Goal: Task Accomplishment & Management: Use online tool/utility

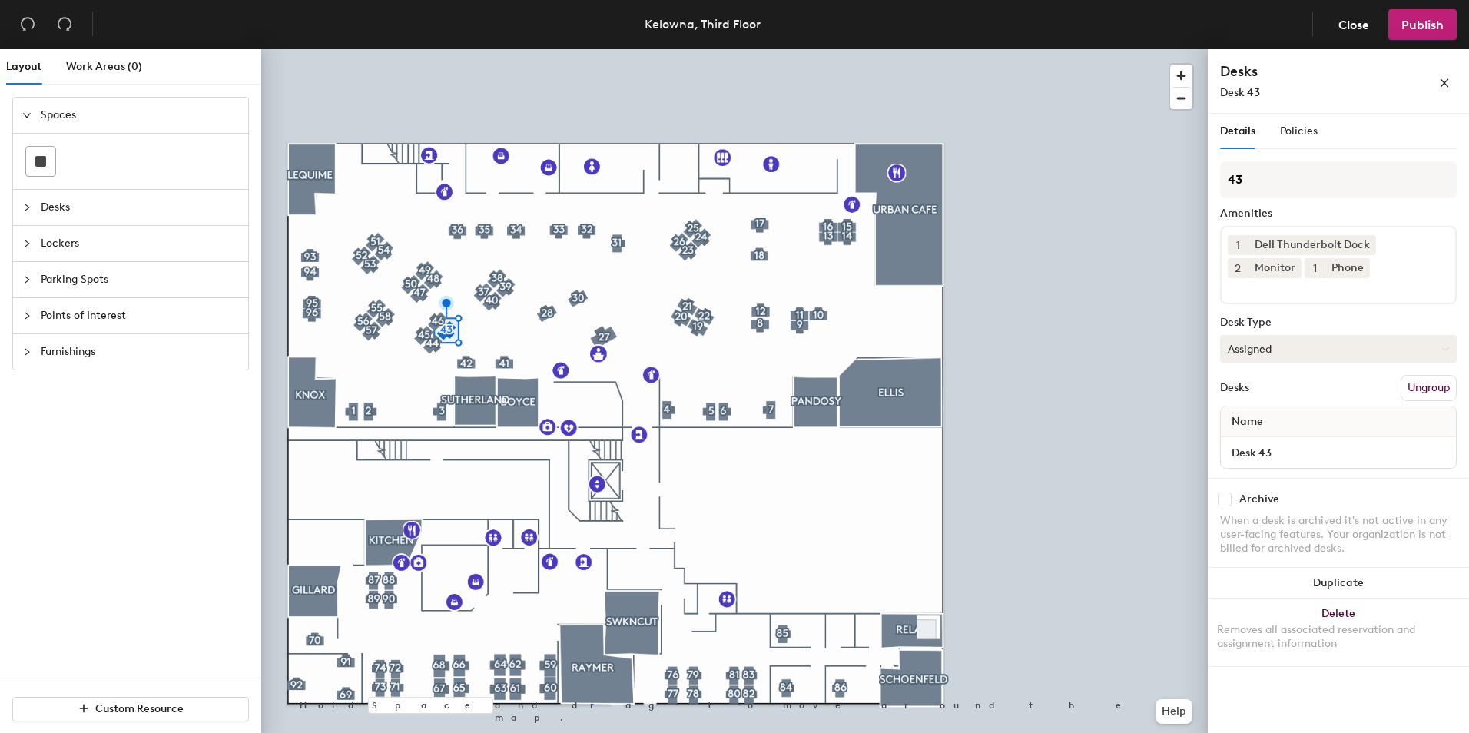
click at [1173, 353] on button "Assigned" at bounding box center [1338, 349] width 237 height 28
click at [1173, 438] on div "Hoteled" at bounding box center [1298, 442] width 154 height 23
click at [1173, 23] on span "Publish" at bounding box center [1422, 25] width 42 height 15
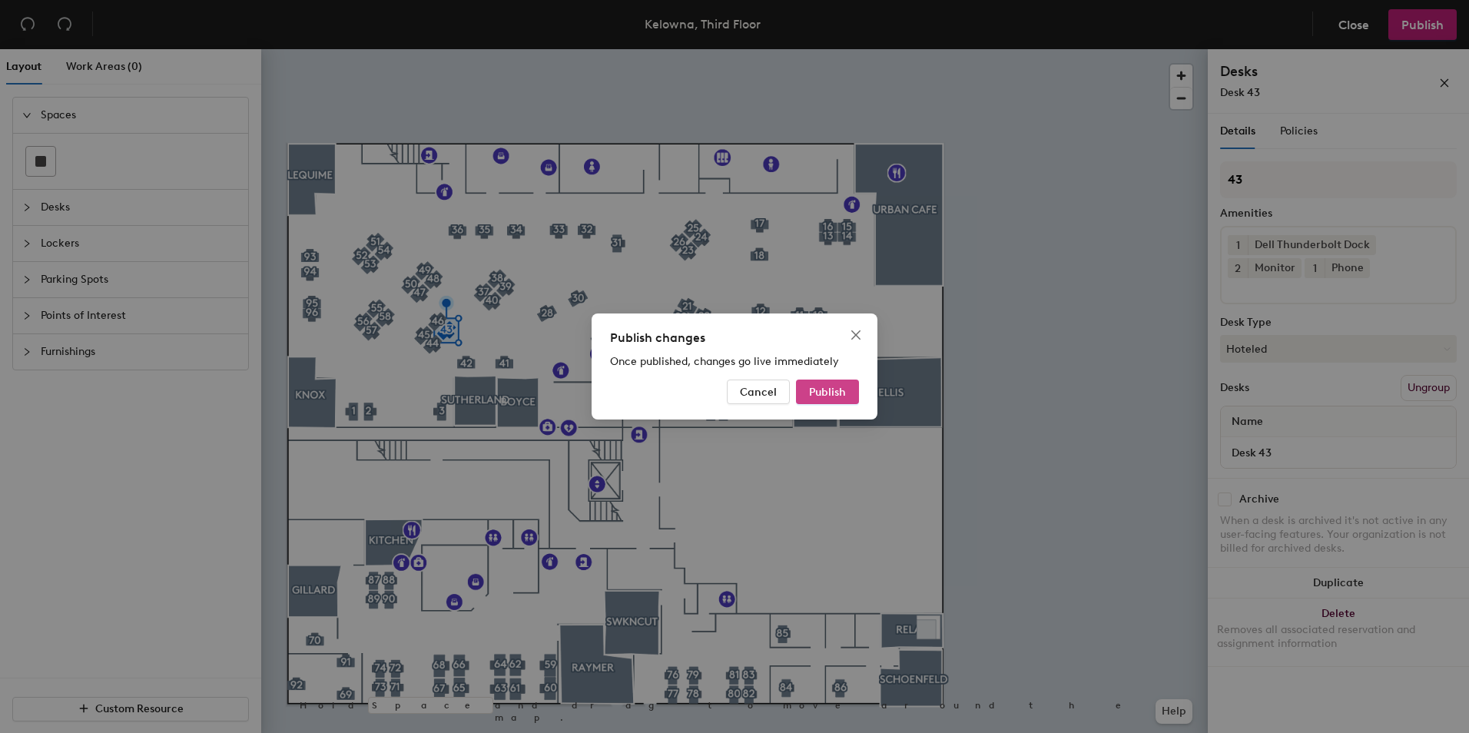
click at [840, 391] on span "Publish" at bounding box center [827, 392] width 37 height 13
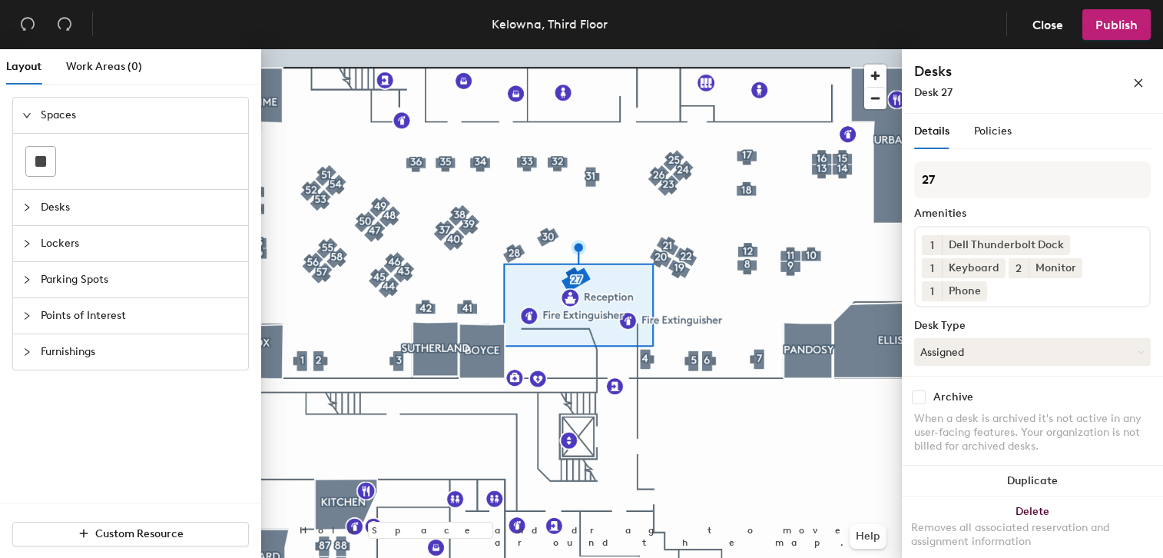
click at [371, 49] on div at bounding box center [581, 49] width 641 height 0
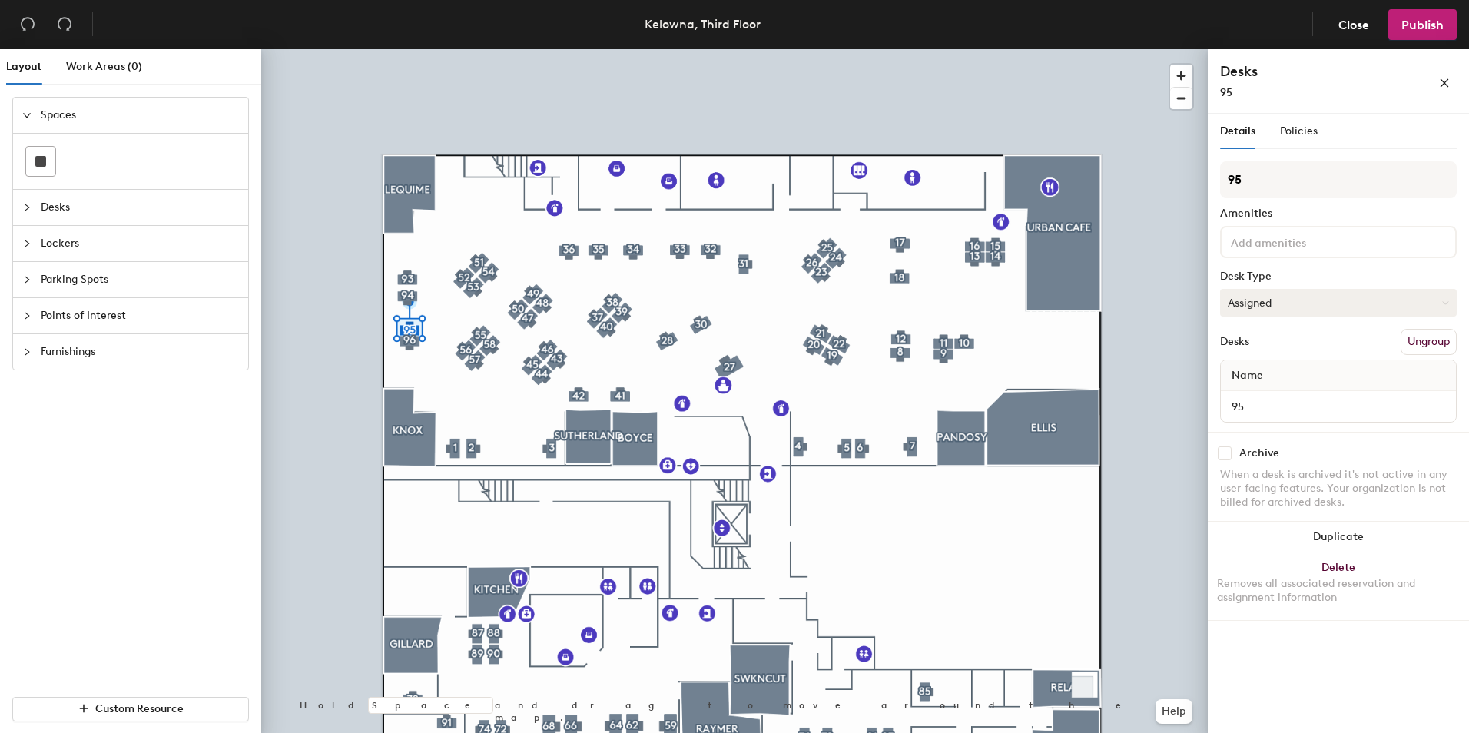
click at [1164, 299] on button "Assigned" at bounding box center [1338, 303] width 237 height 28
click at [1164, 397] on div "Hoteled" at bounding box center [1298, 396] width 154 height 23
click at [1164, 27] on span "Publish" at bounding box center [1422, 25] width 42 height 15
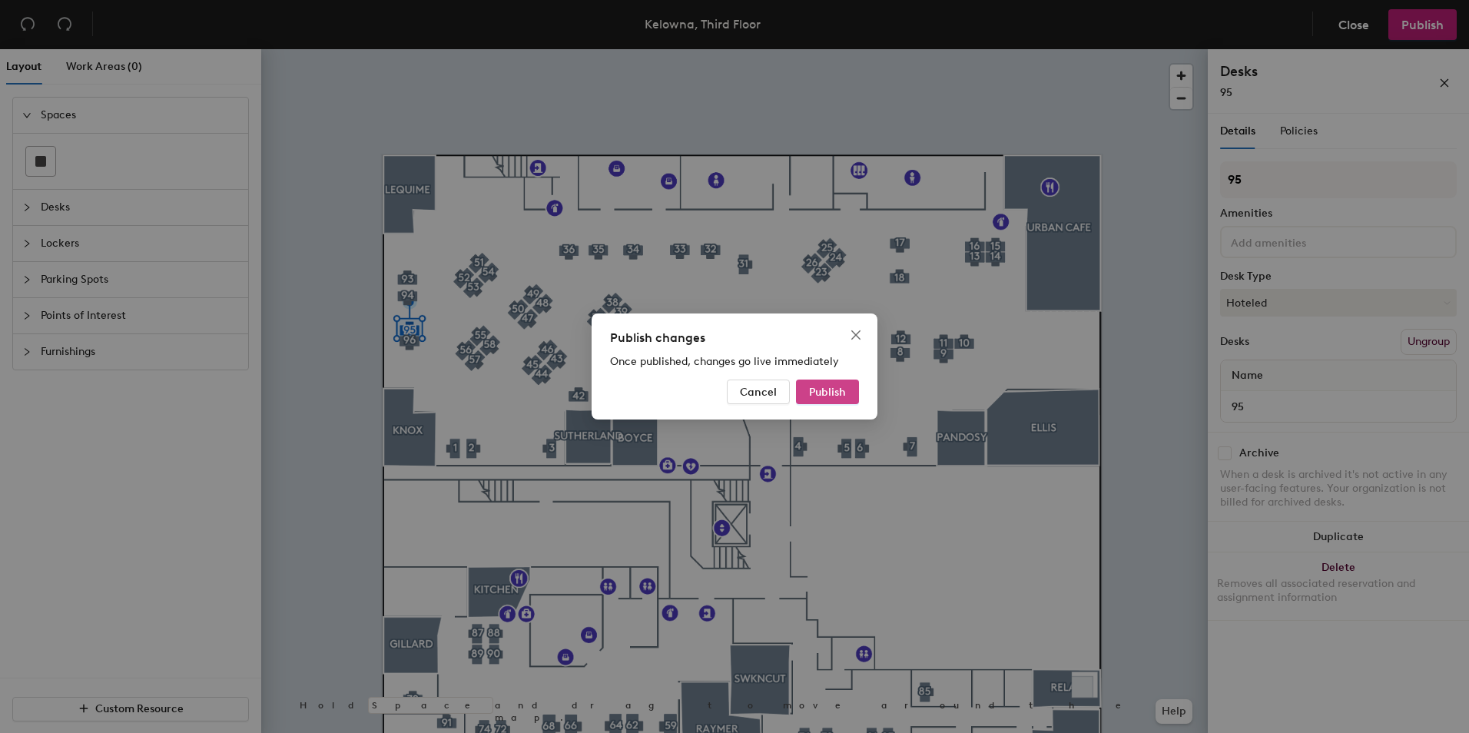
click at [838, 390] on span "Publish" at bounding box center [827, 392] width 37 height 13
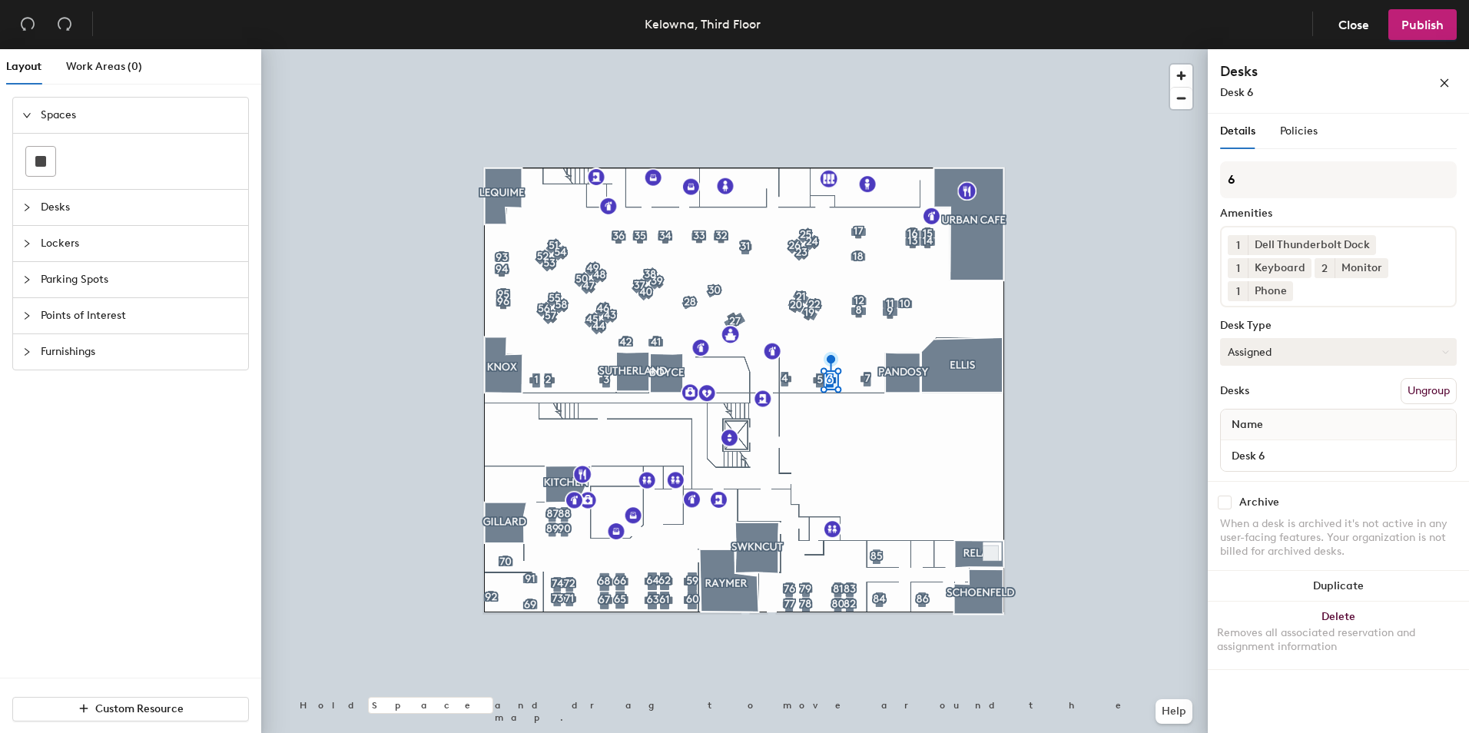
click at [1441, 349] on button "Assigned" at bounding box center [1338, 352] width 237 height 28
click at [1309, 444] on div "Hoteled" at bounding box center [1298, 445] width 154 height 23
click at [1412, 22] on span "Publish" at bounding box center [1422, 25] width 42 height 15
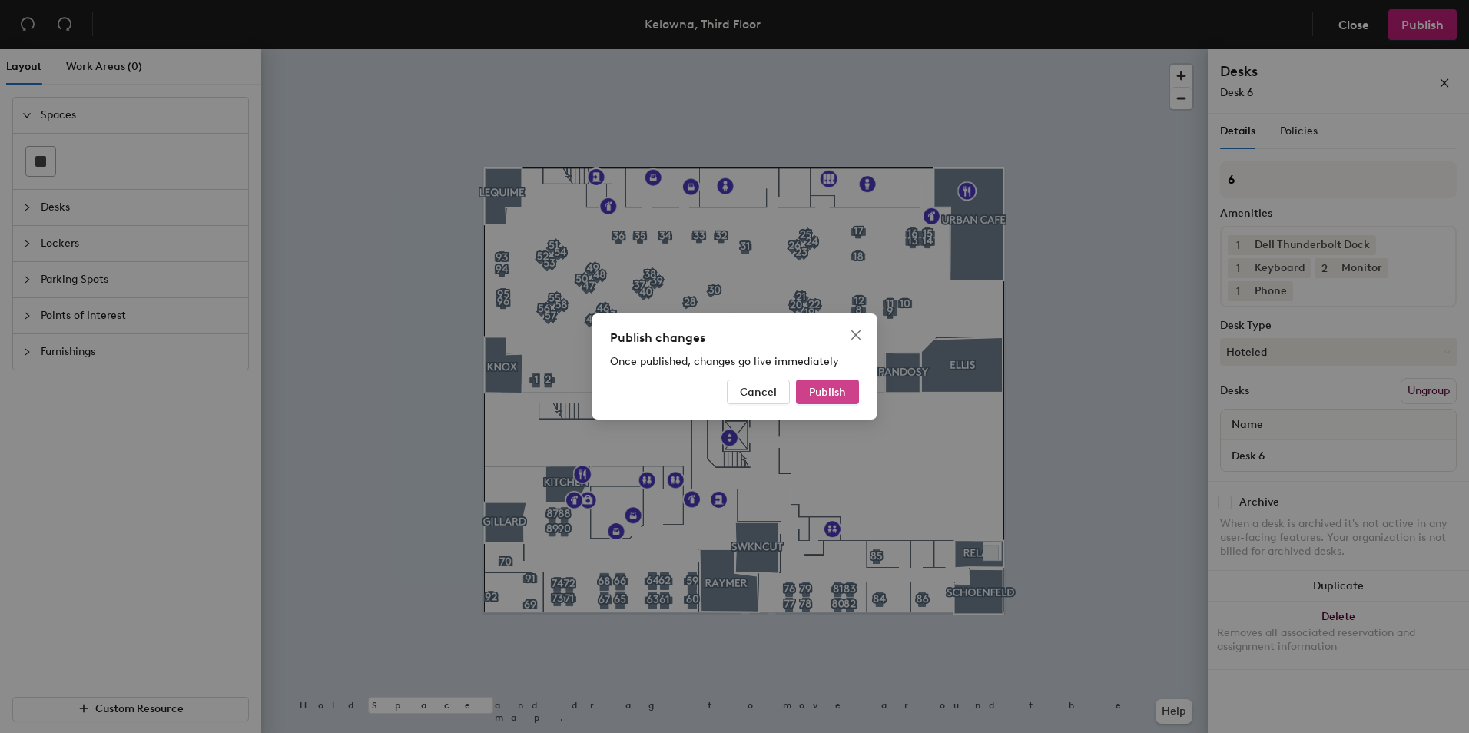
click at [811, 393] on span "Publish" at bounding box center [827, 392] width 37 height 13
